Goal: Information Seeking & Learning: Understand process/instructions

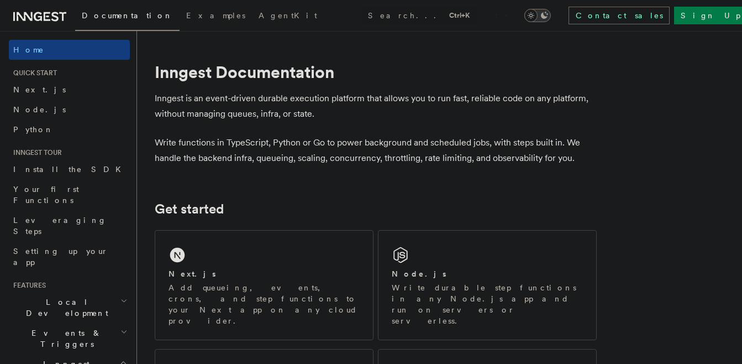
click at [245, 268] on div "Next.js" at bounding box center [264, 274] width 191 height 12
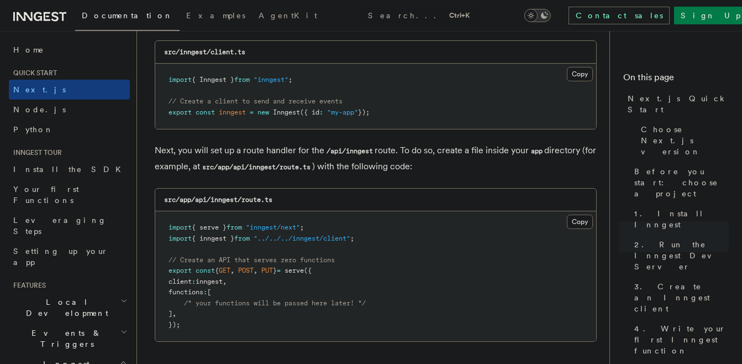
scroll to position [1474, 0]
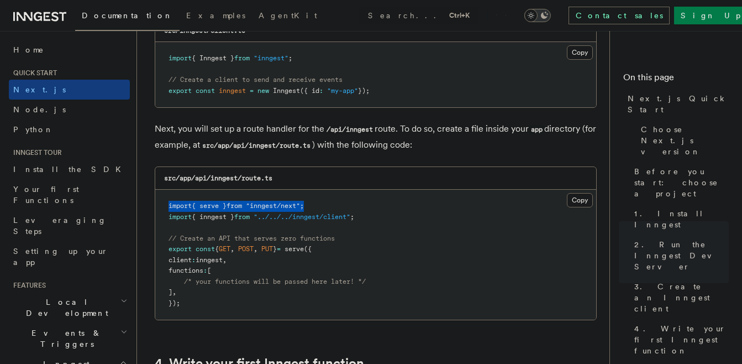
drag, startPoint x: 167, startPoint y: 207, endPoint x: 329, endPoint y: 206, distance: 161.4
click at [329, 206] on pre "import { serve } from "inngest/next" ; import { inngest } from "../../../innges…" at bounding box center [375, 255] width 441 height 130
copy span "import { serve } from "inngest/next" ;"
click at [451, 148] on p "Next, you will set up a route handler for the /api/inngest route. To do so, cre…" at bounding box center [376, 137] width 442 height 32
